Goal: Task Accomplishment & Management: Manage account settings

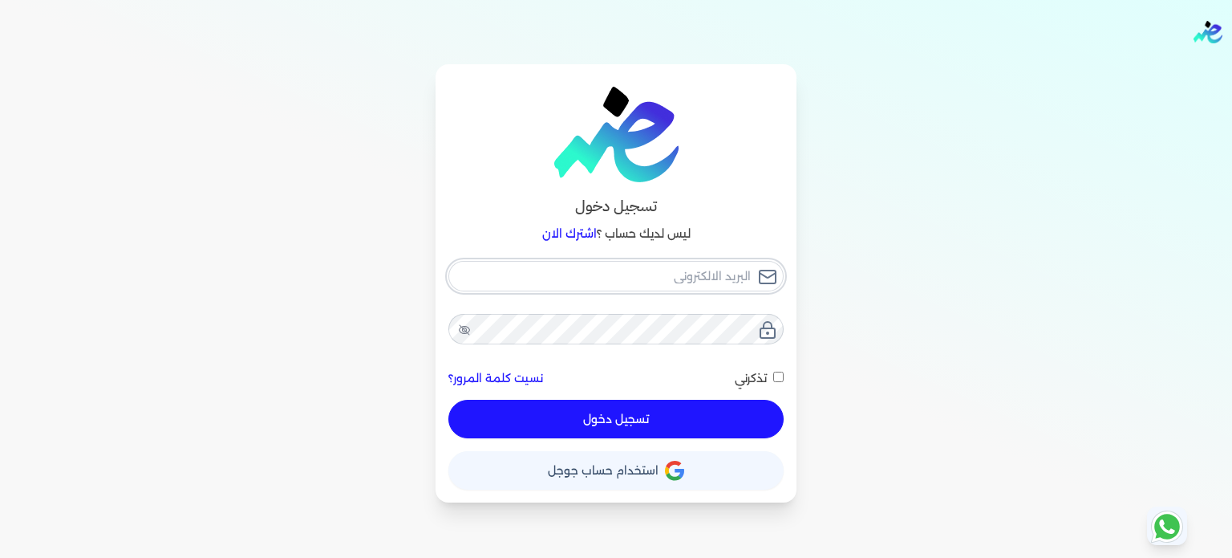
click at [688, 268] on input "email" at bounding box center [615, 276] width 335 height 30
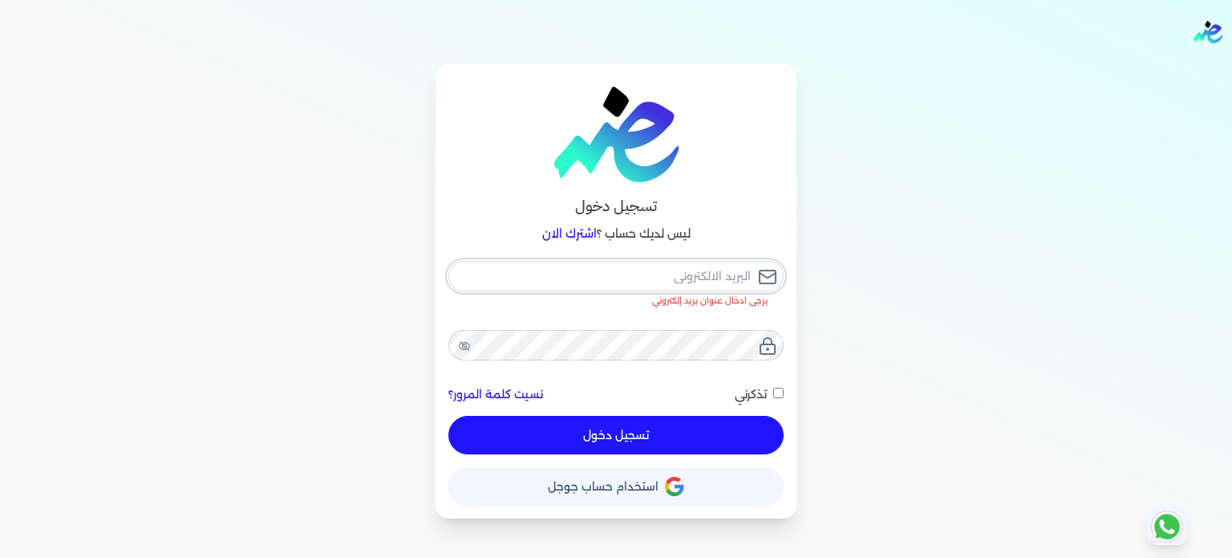
type input "[EMAIL_ADDRESS][DOMAIN_NAME]"
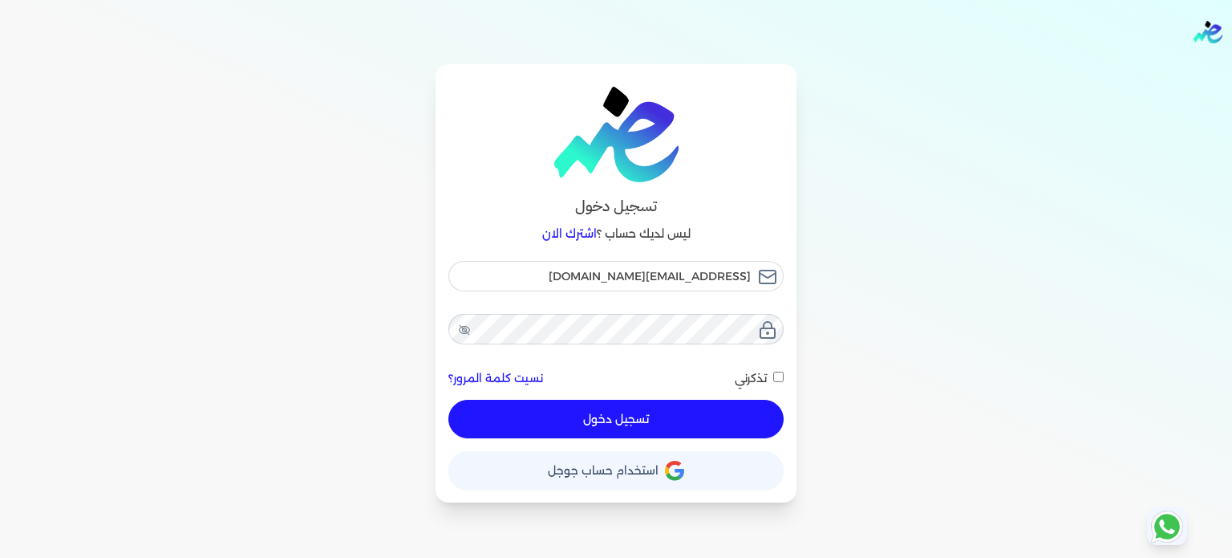
click at [623, 418] on button "تسجيل دخول" at bounding box center [615, 419] width 335 height 39
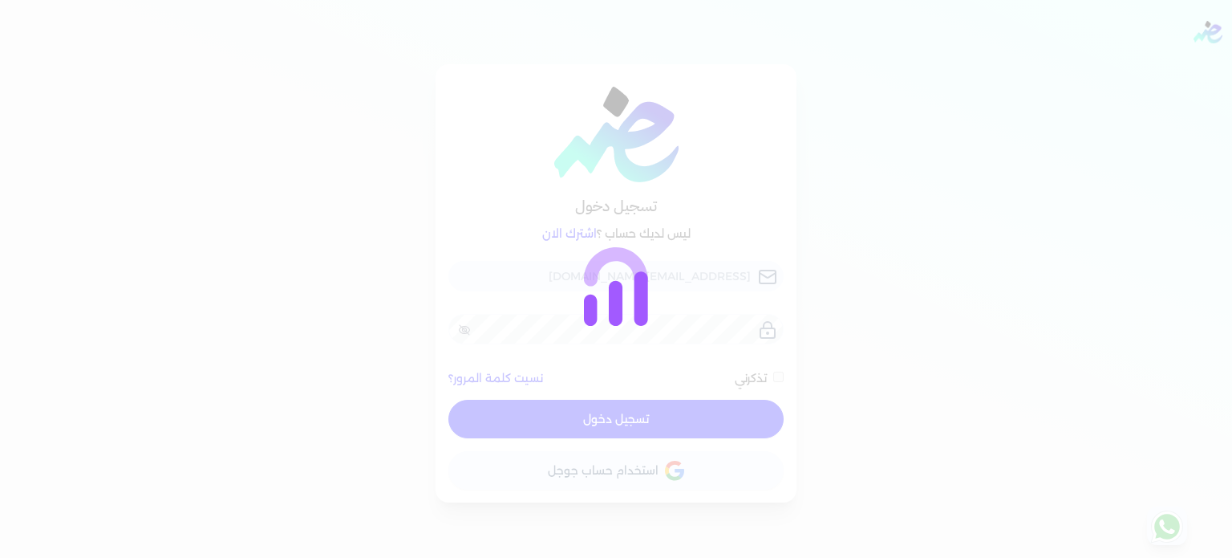
checkbox input "false"
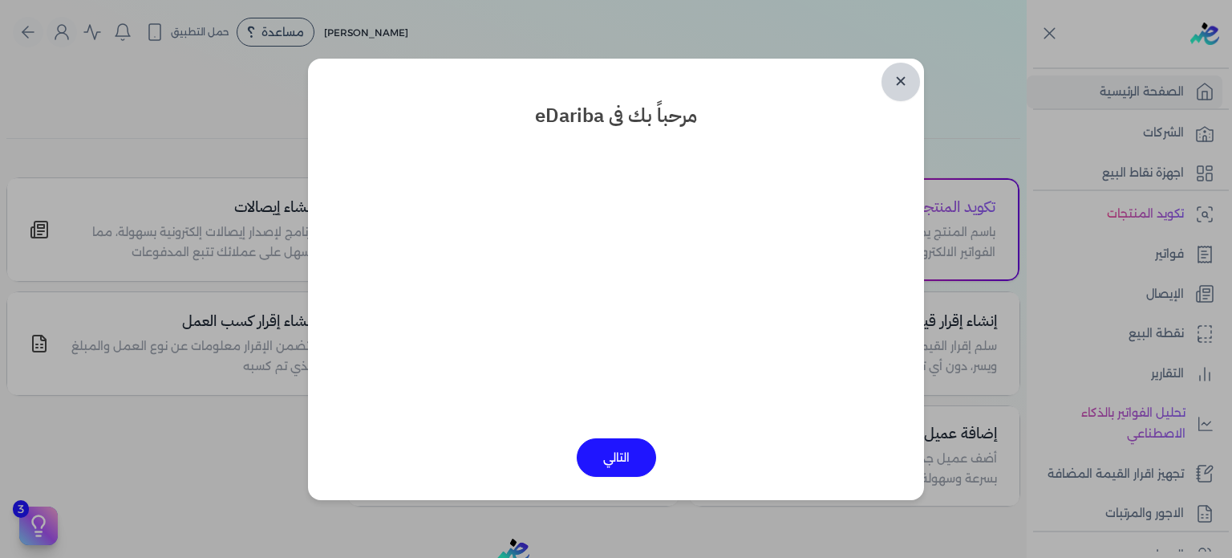
click at [907, 83] on link "✕" at bounding box center [901, 82] width 39 height 39
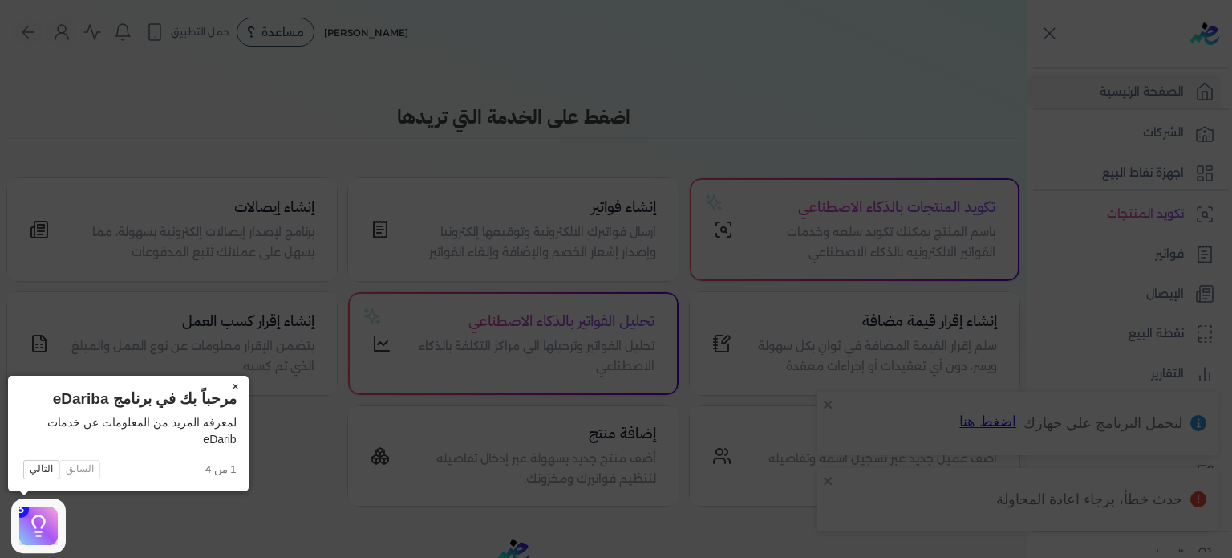
click at [234, 390] on button "×" at bounding box center [236, 386] width 26 height 22
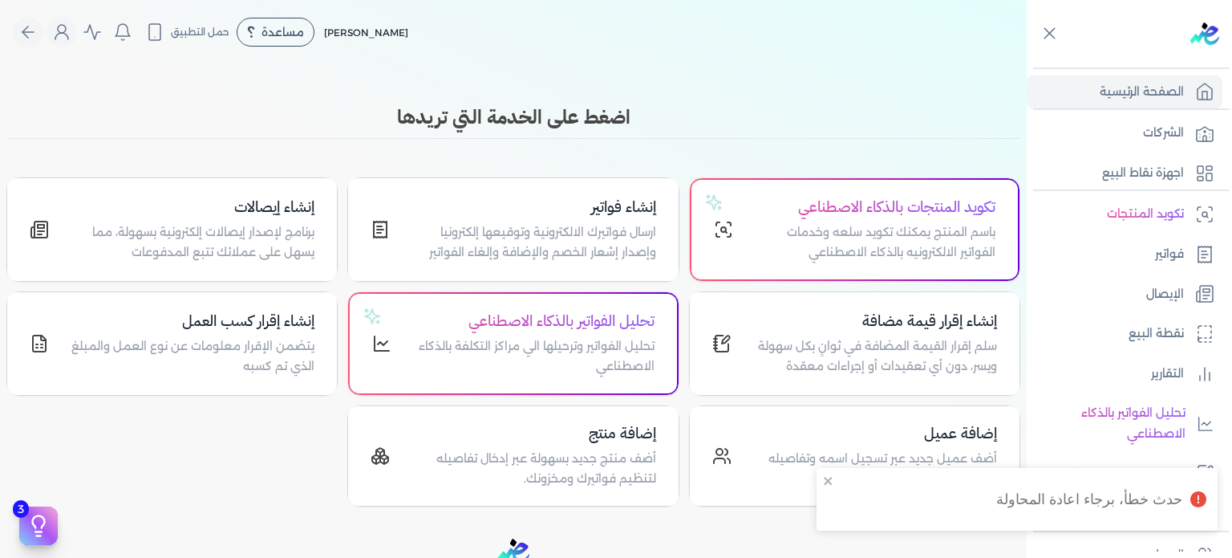
click at [1101, 501] on div "حدث خطأ، برجاء اعادة المحاولة" at bounding box center [1089, 499] width 186 height 21
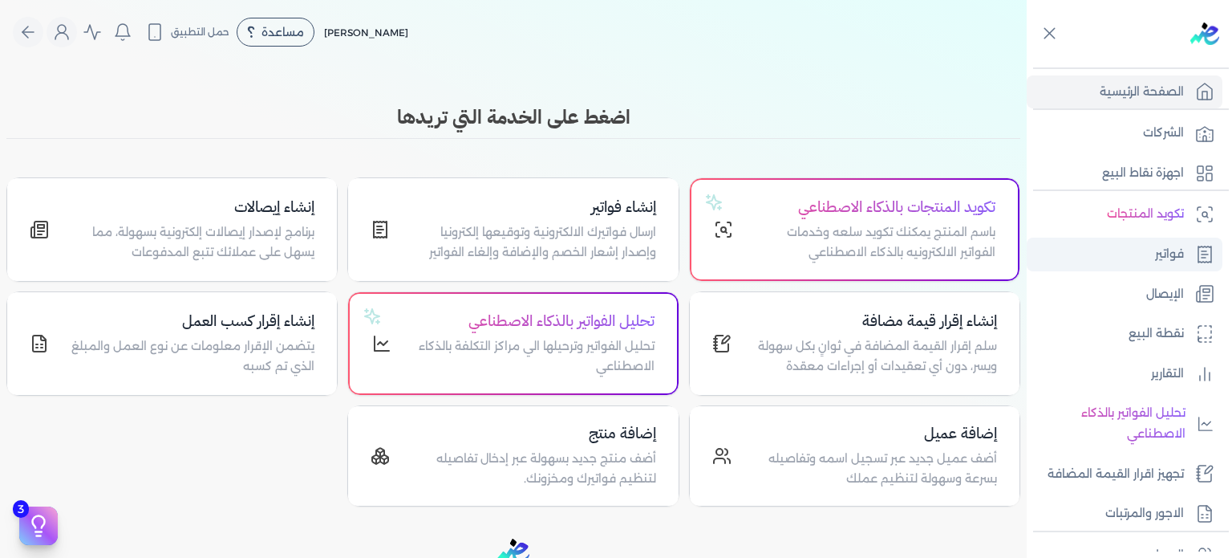
click at [1165, 254] on p "فواتير" at bounding box center [1169, 254] width 29 height 21
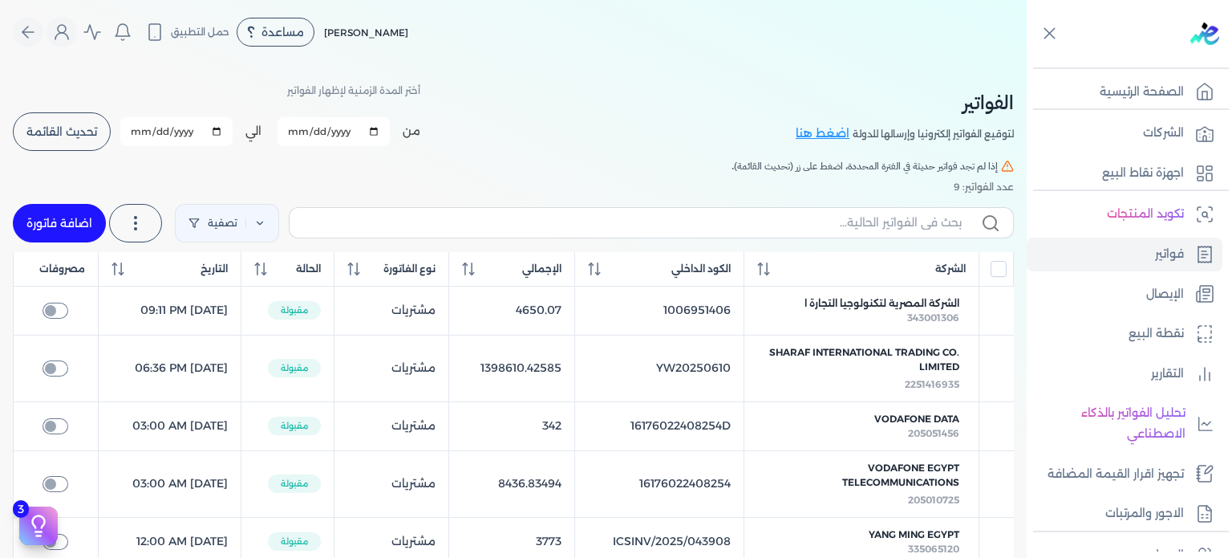
click at [81, 134] on span "تحديث القائمة" at bounding box center [61, 131] width 71 height 11
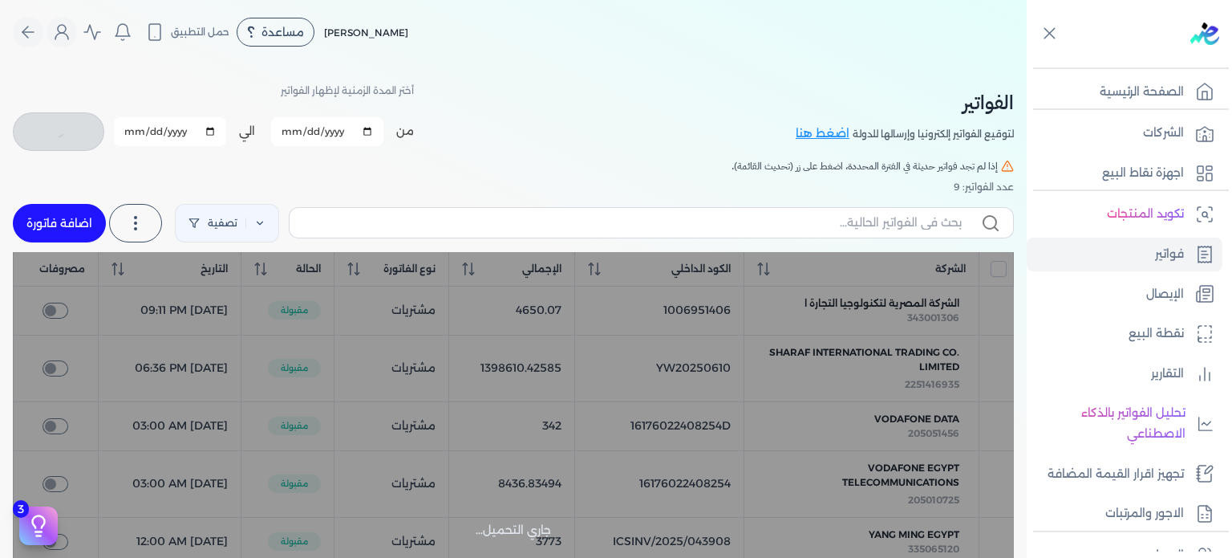
checkbox input "false"
